Goal: Task Accomplishment & Management: Complete application form

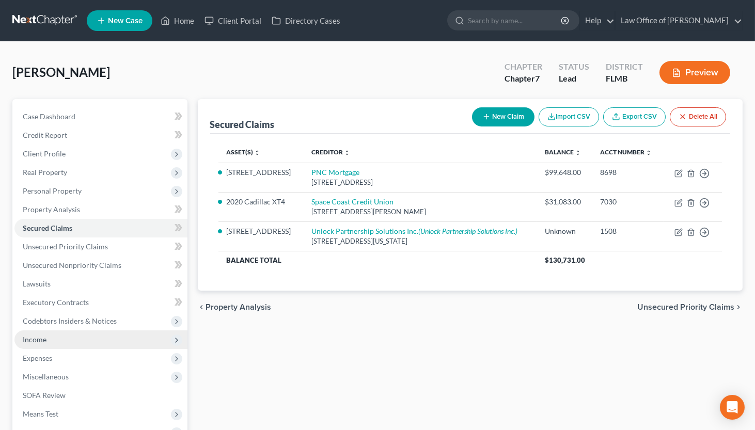
click at [49, 342] on span "Income" at bounding box center [100, 340] width 173 height 19
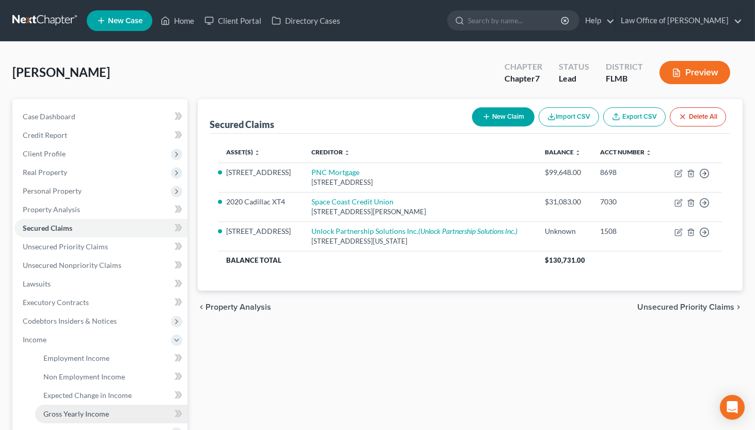
click at [77, 411] on span "Gross Yearly Income" at bounding box center [76, 414] width 66 height 9
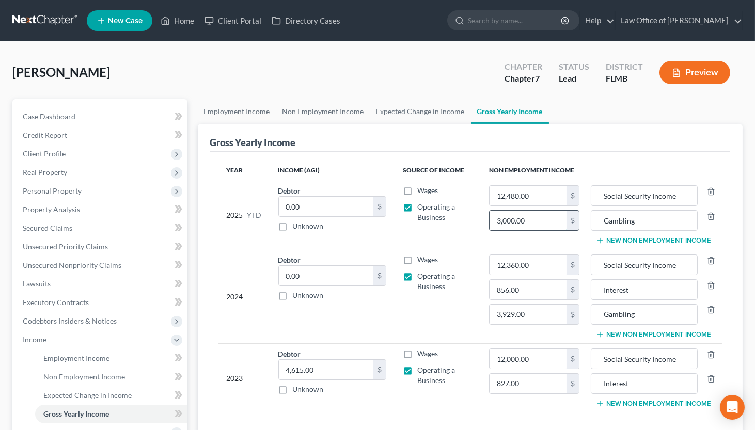
drag, startPoint x: 527, startPoint y: 222, endPoint x: 529, endPoint y: 216, distance: 5.9
click at [529, 216] on input "3,000.00" at bounding box center [528, 221] width 77 height 20
drag, startPoint x: 487, startPoint y: 222, endPoint x: 506, endPoint y: 221, distance: 18.6
click at [506, 221] on input "0" at bounding box center [528, 221] width 77 height 20
type input "3,236.65"
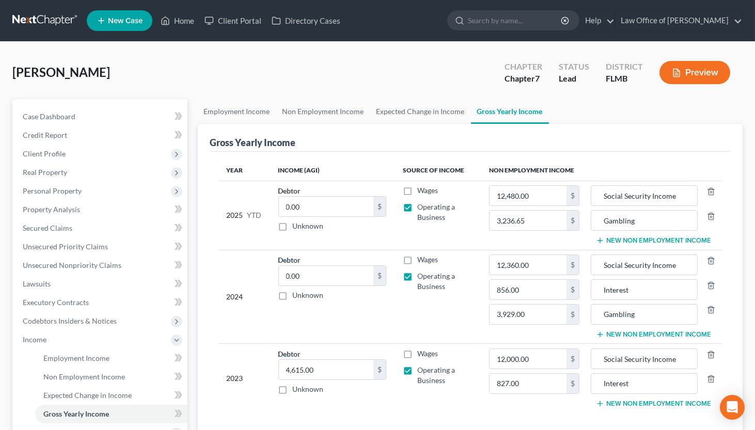
click at [698, 133] on div "Gross Yearly Income" at bounding box center [470, 138] width 521 height 28
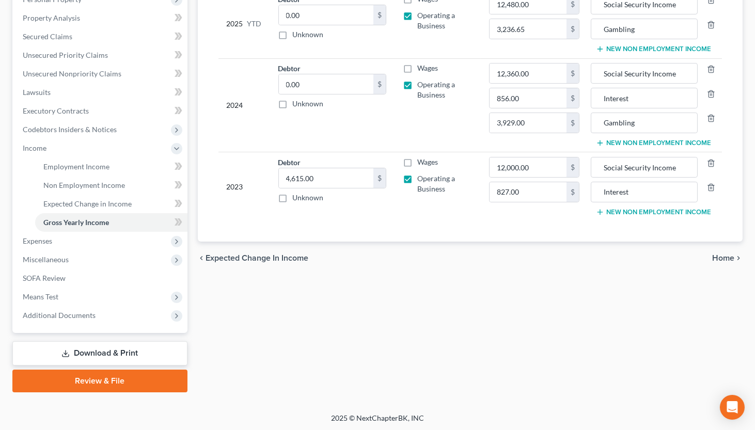
click at [715, 254] on span "Home" at bounding box center [723, 258] width 22 height 8
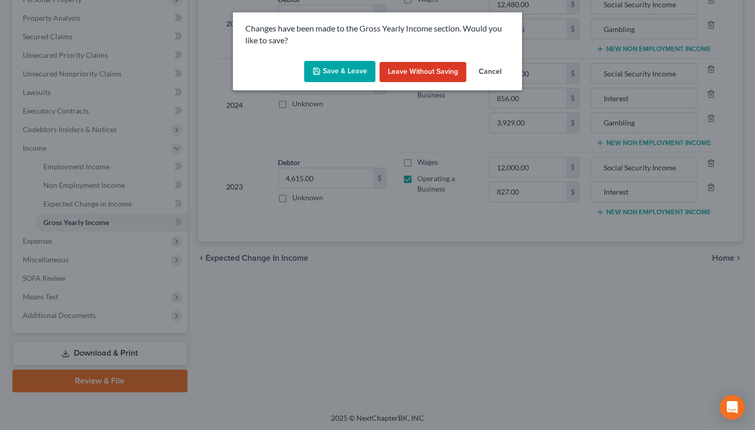
click at [335, 70] on button "Save & Leave" at bounding box center [339, 72] width 71 height 22
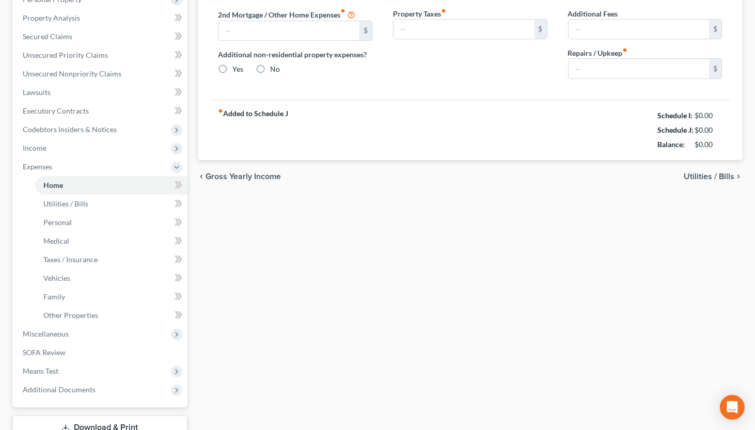
type input "723.07"
type input "0.00"
radio input "true"
type input "0.00"
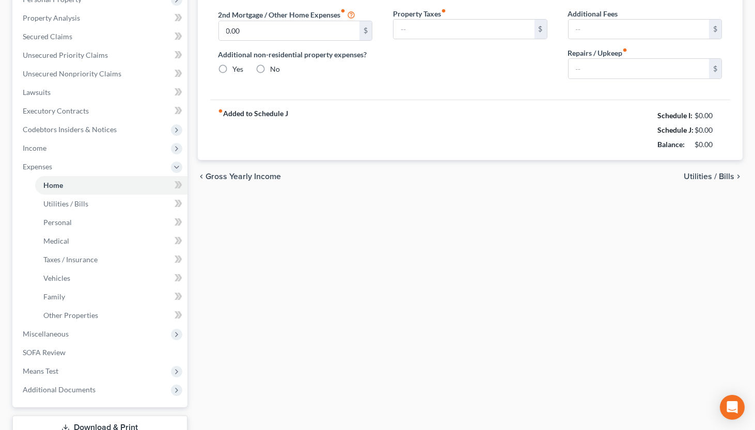
type input "0.00"
type input "75.00"
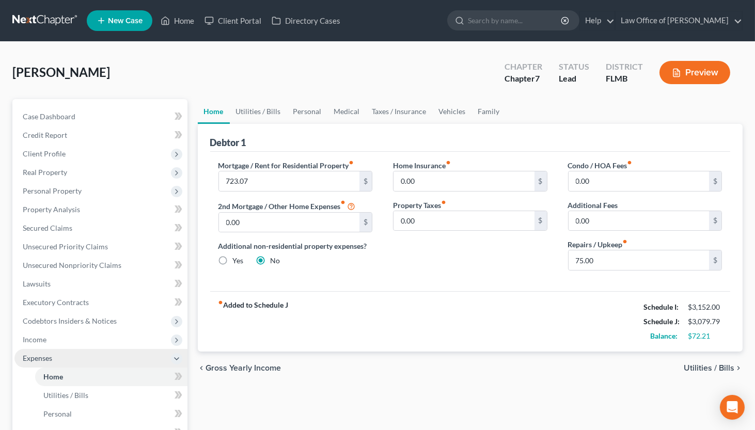
scroll to position [170, 0]
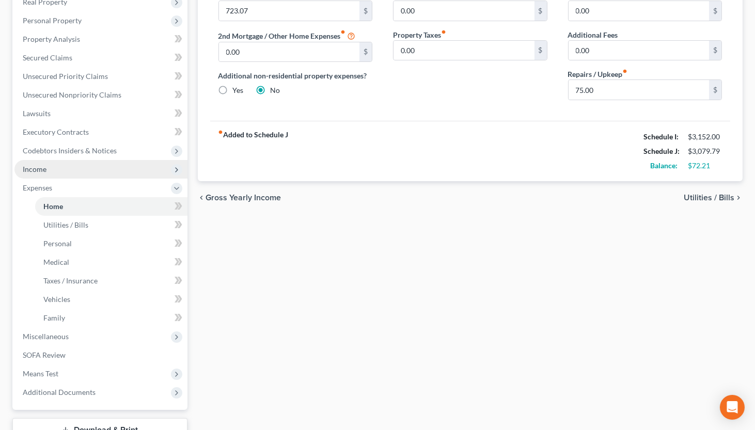
click at [36, 165] on span "Income" at bounding box center [35, 169] width 24 height 9
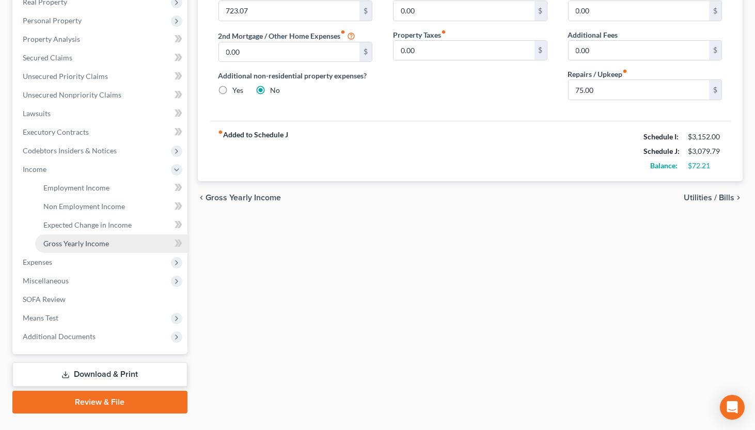
click at [88, 239] on link "Gross Yearly Income" at bounding box center [111, 244] width 152 height 19
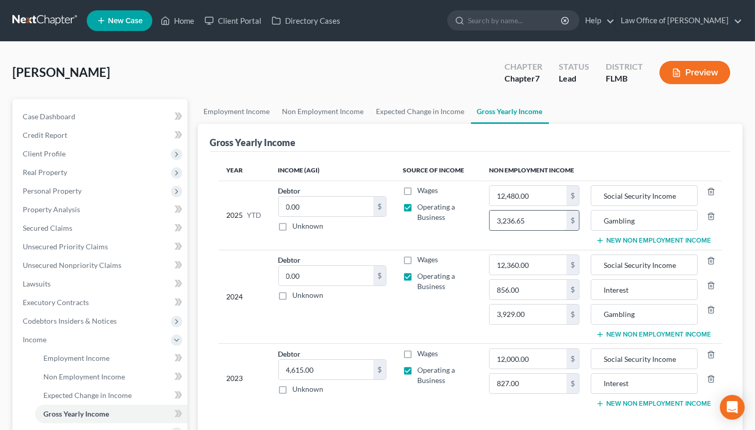
click at [525, 219] on input "3,236.65" at bounding box center [528, 221] width 77 height 20
click at [382, 75] on div "[PERSON_NAME] Upgraded Chapter Chapter 7 Status Lead District [GEOGRAPHIC_DATA]…" at bounding box center [377, 76] width 730 height 45
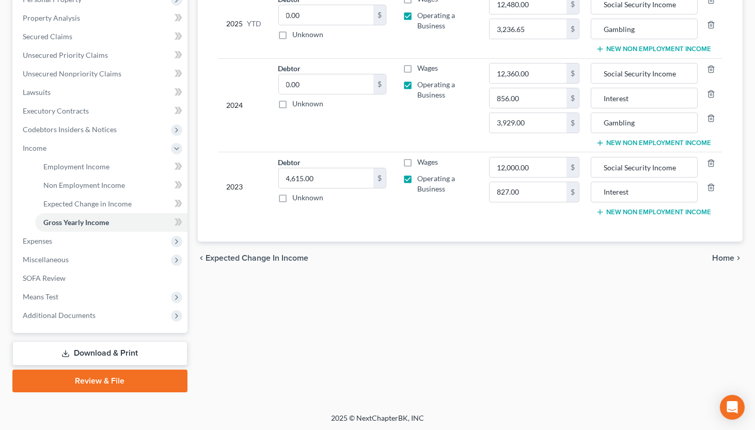
click at [720, 257] on span "Home" at bounding box center [723, 258] width 22 height 8
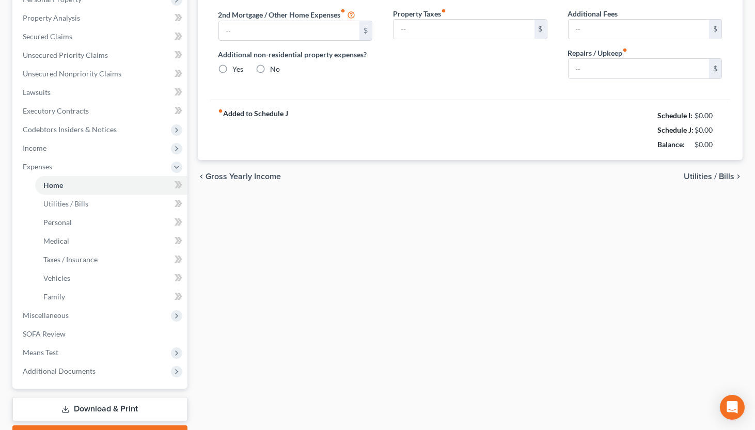
type input "723.07"
type input "0.00"
radio input "true"
type input "0.00"
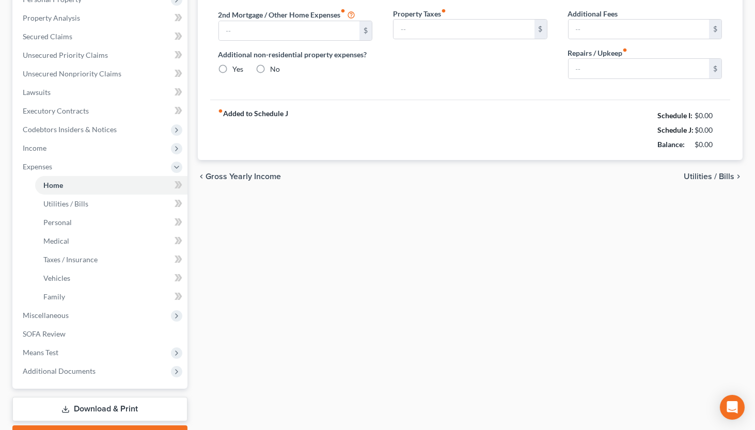
type input "0.00"
type input "75.00"
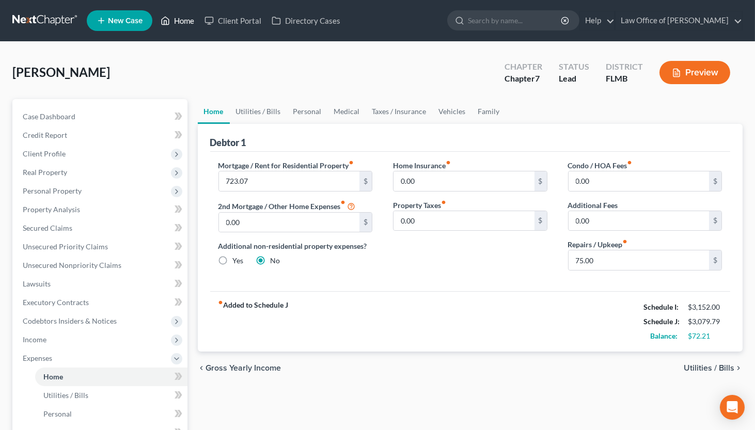
click at [174, 21] on link "Home" at bounding box center [177, 20] width 44 height 19
